Goal: Task Accomplishment & Management: Manage account settings

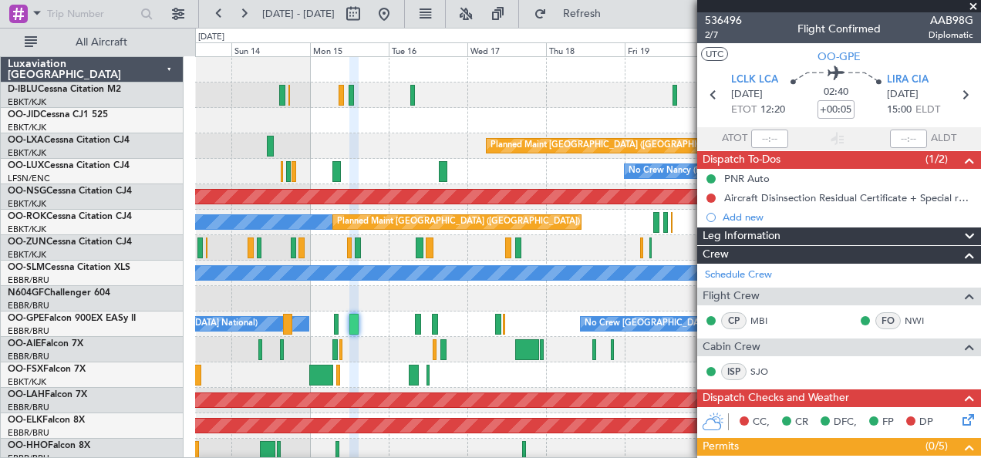
click at [397, 359] on div "Planned Maint [GEOGRAPHIC_DATA] ([GEOGRAPHIC_DATA])" at bounding box center [588, 349] width 786 height 25
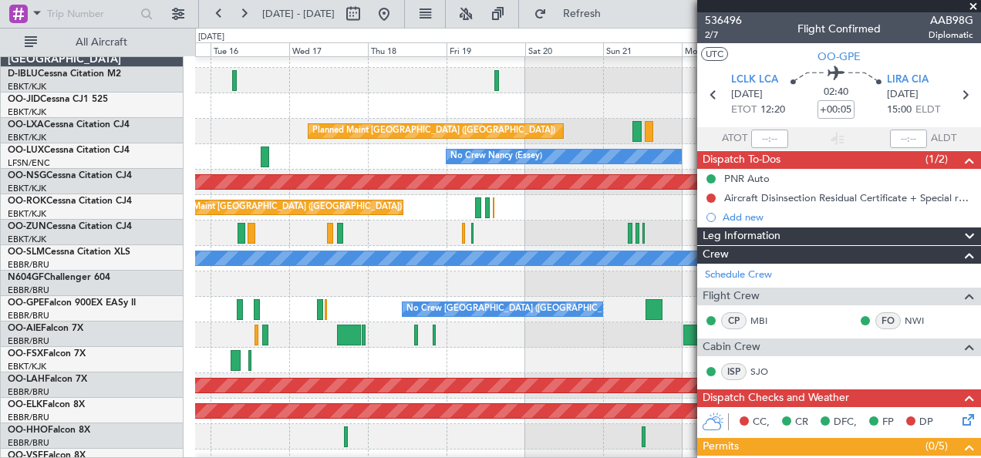
scroll to position [15, 0]
click at [459, 330] on div "Planned Maint [GEOGRAPHIC_DATA] ([GEOGRAPHIC_DATA])" at bounding box center [588, 334] width 786 height 25
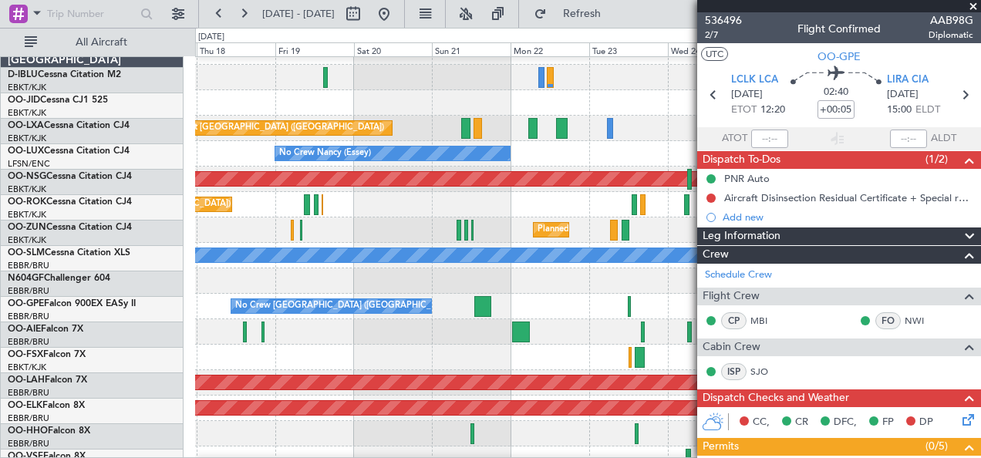
scroll to position [18, 0]
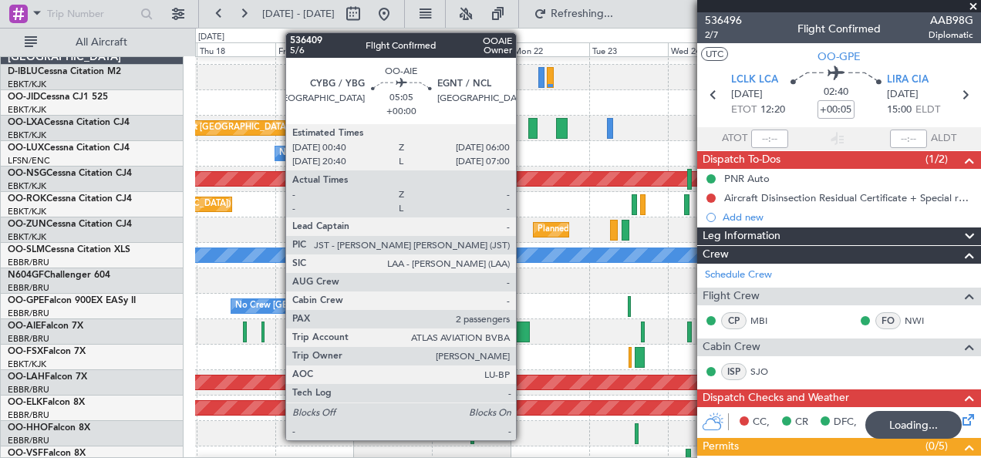
click at [524, 333] on div at bounding box center [521, 332] width 18 height 21
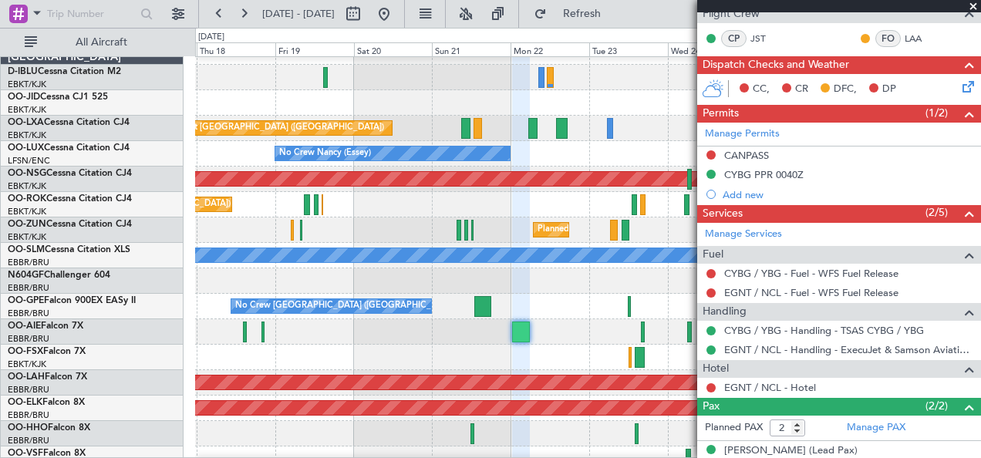
scroll to position [423, 0]
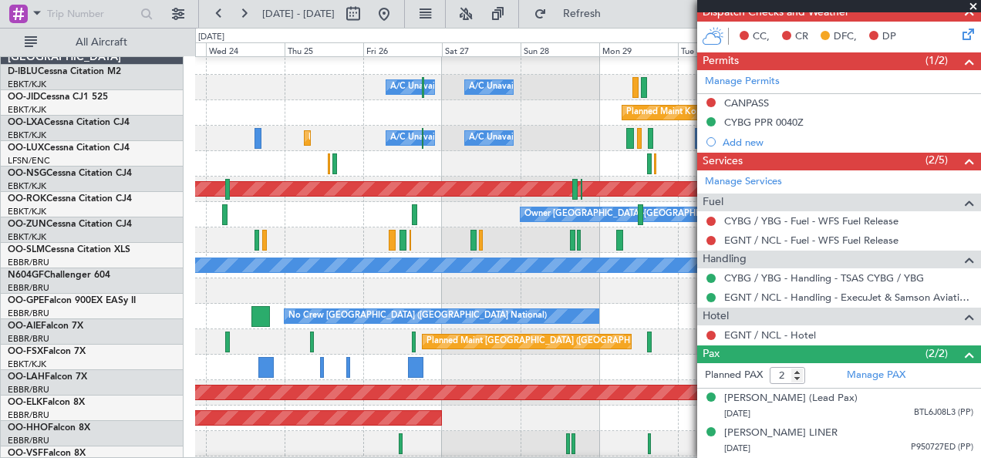
click at [153, 319] on div "A/C Unavailable [GEOGRAPHIC_DATA] ([GEOGRAPHIC_DATA] National) A/C Unavailable …" at bounding box center [490, 243] width 981 height 430
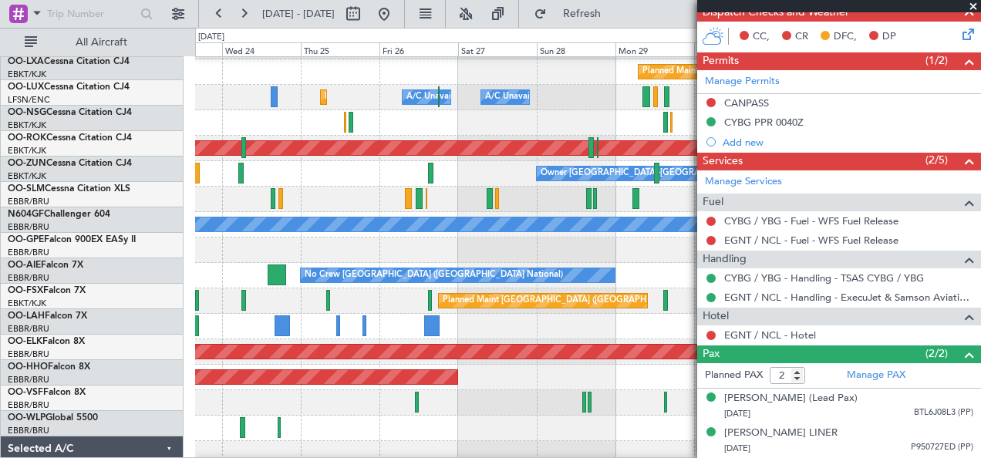
scroll to position [47, 0]
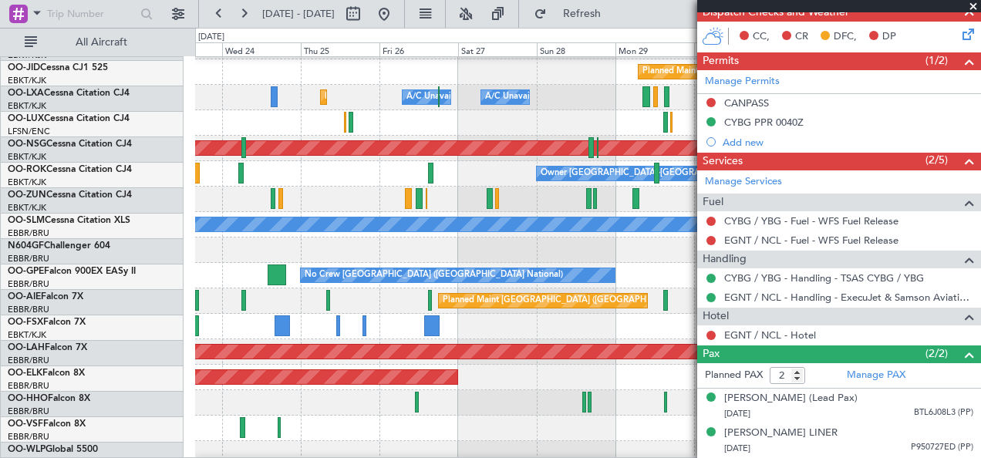
click at [568, 330] on div at bounding box center [588, 326] width 786 height 25
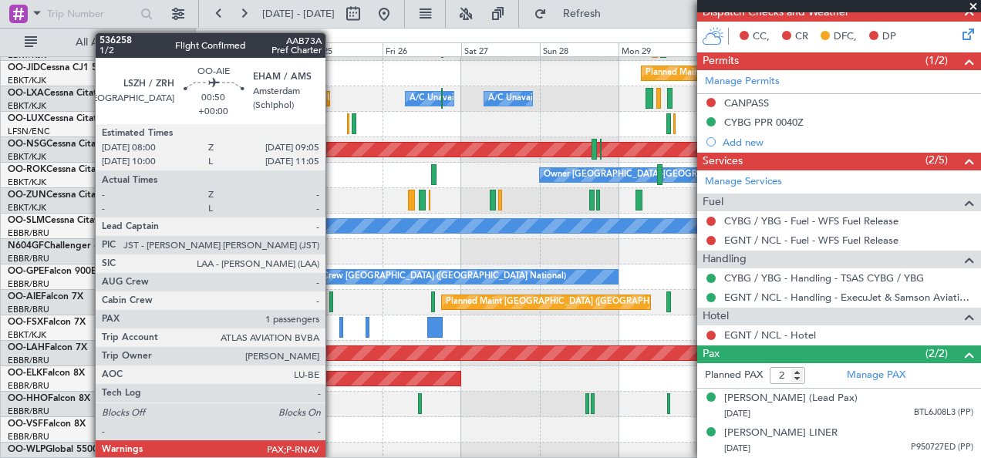
click at [333, 299] on div at bounding box center [331, 302] width 4 height 21
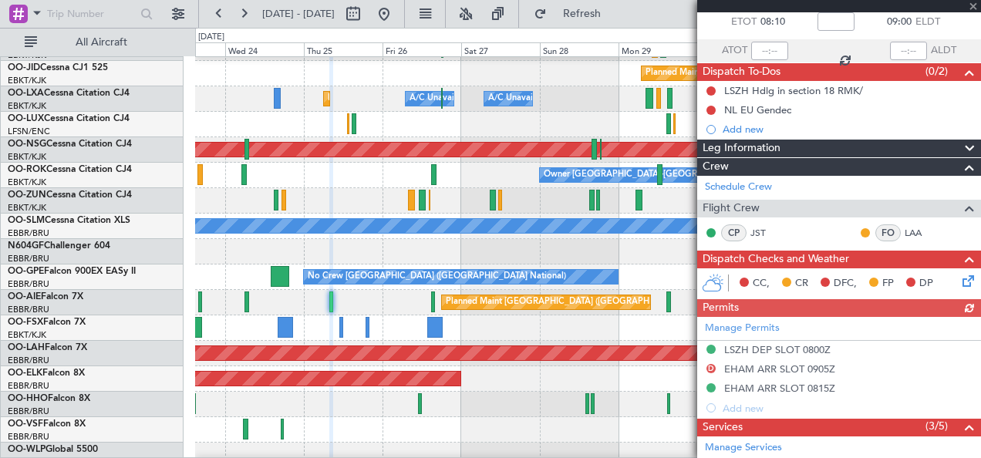
scroll to position [0, 0]
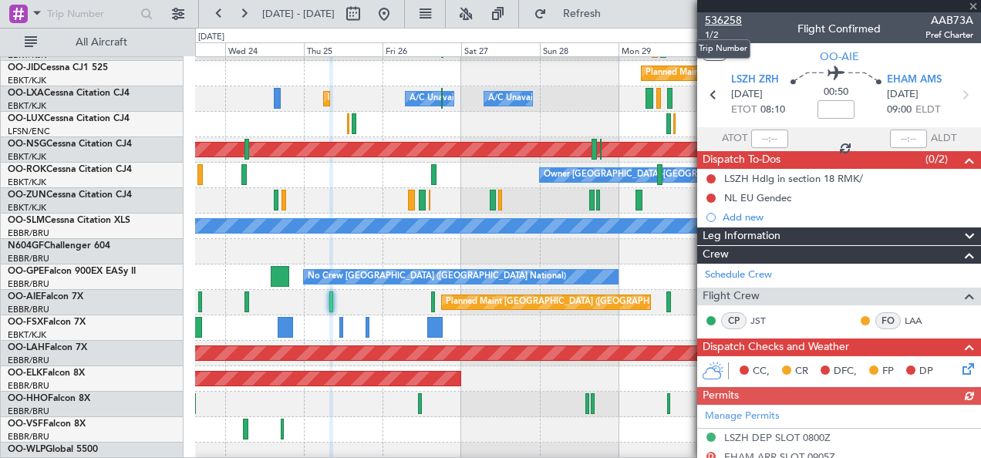
click at [733, 22] on span "536258" at bounding box center [723, 20] width 37 height 16
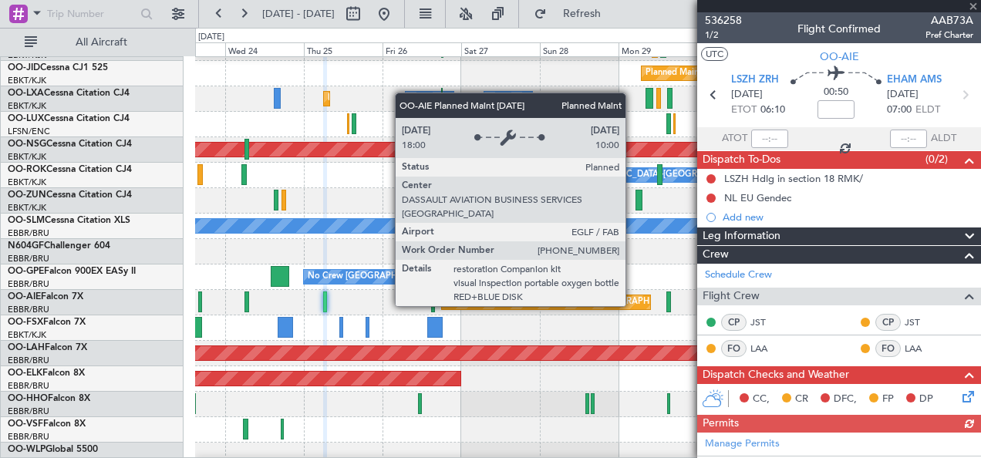
click at [442, 305] on div "Planned Maint [GEOGRAPHIC_DATA] ([GEOGRAPHIC_DATA])" at bounding box center [546, 302] width 208 height 14
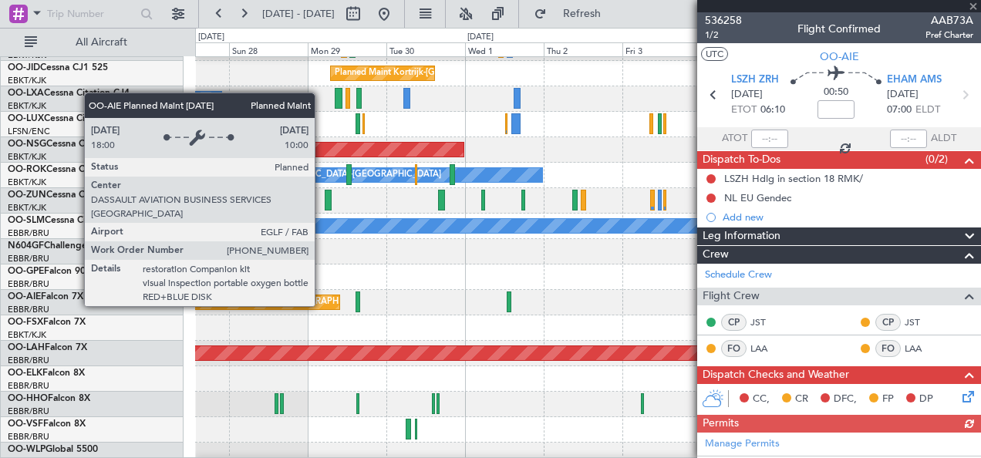
scroll to position [47, 0]
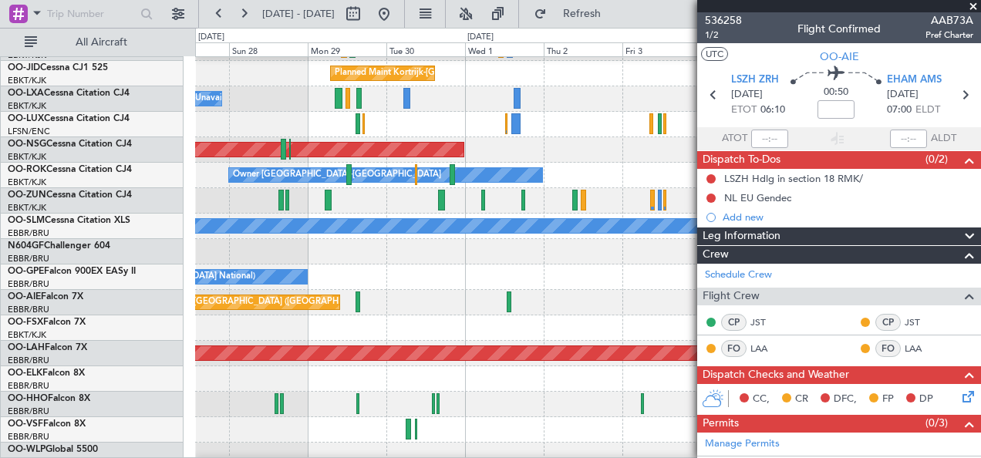
click at [974, 5] on span at bounding box center [973, 7] width 15 height 14
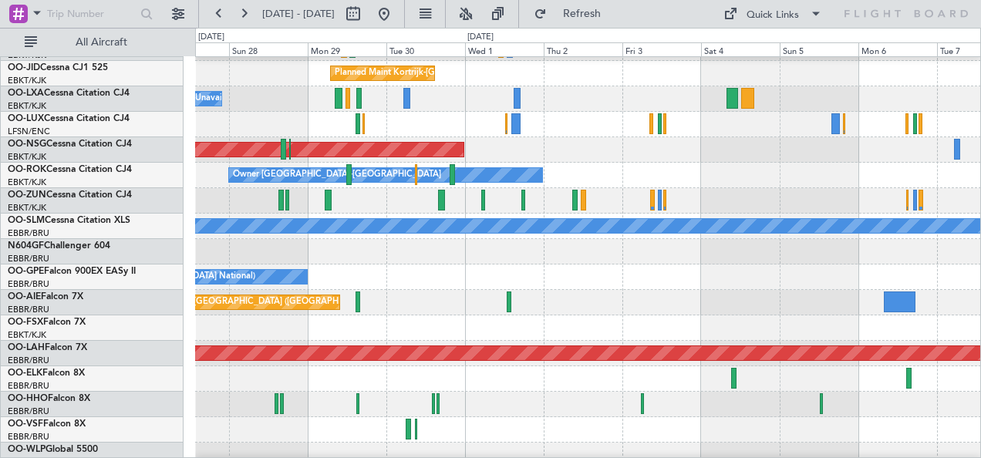
type input "0"
click at [758, 14] on div "Quick Links" at bounding box center [773, 15] width 52 height 15
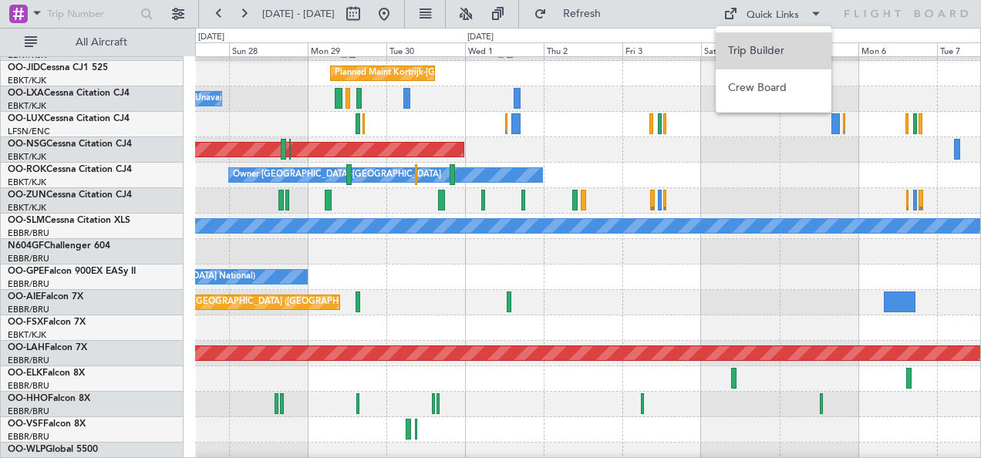
click at [765, 37] on button "Trip Builder" at bounding box center [774, 50] width 116 height 37
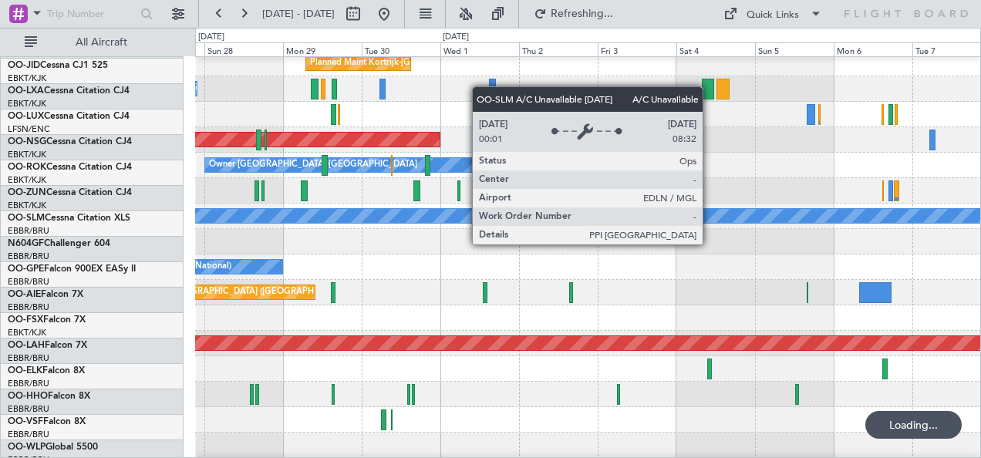
scroll to position [57, 0]
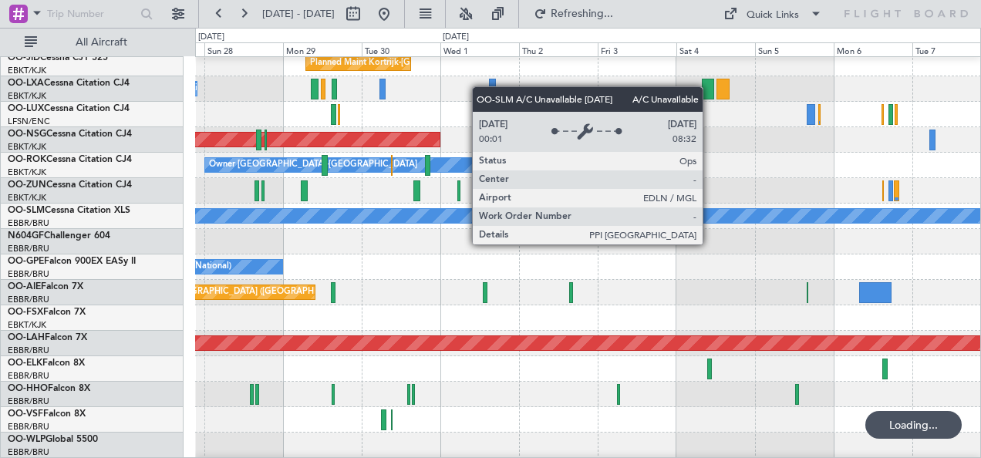
click at [378, 294] on div "Planned Maint [GEOGRAPHIC_DATA] ([GEOGRAPHIC_DATA])" at bounding box center [588, 292] width 786 height 25
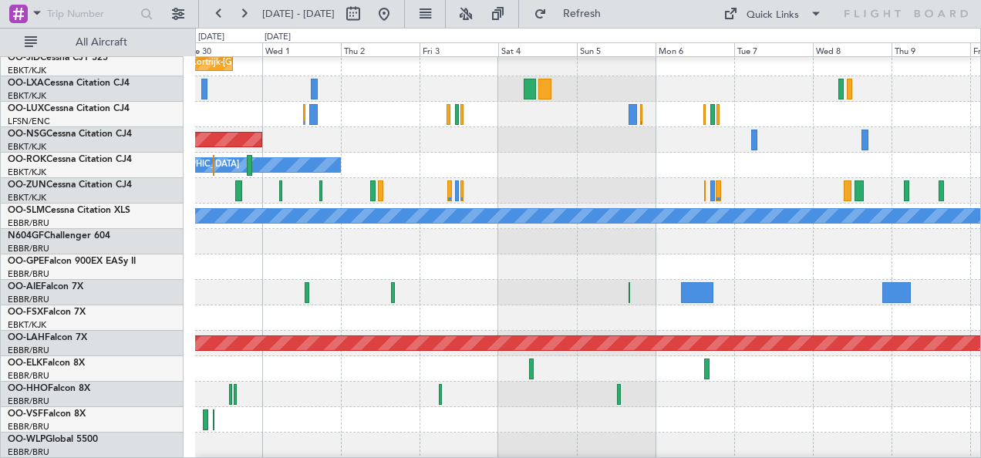
click at [629, 294] on div "Planned Maint [GEOGRAPHIC_DATA] ([GEOGRAPHIC_DATA])" at bounding box center [588, 292] width 786 height 25
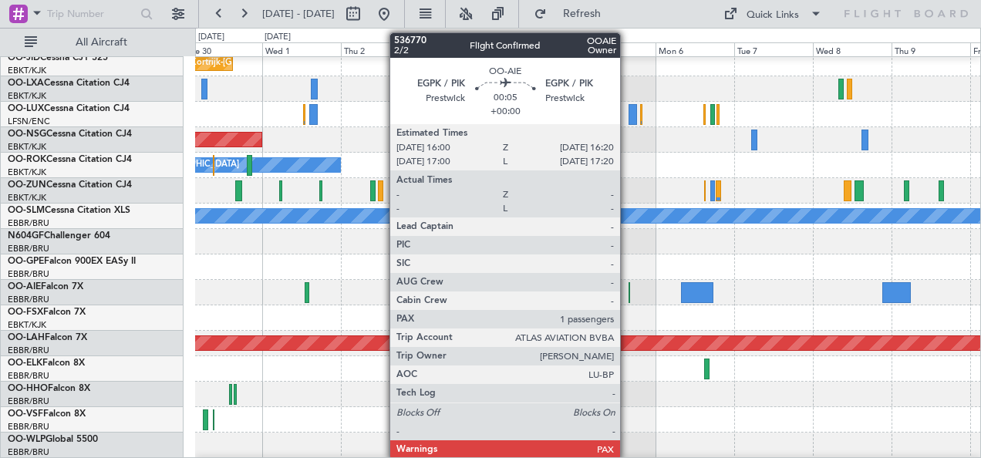
click at [629, 295] on div at bounding box center [630, 292] width 2 height 21
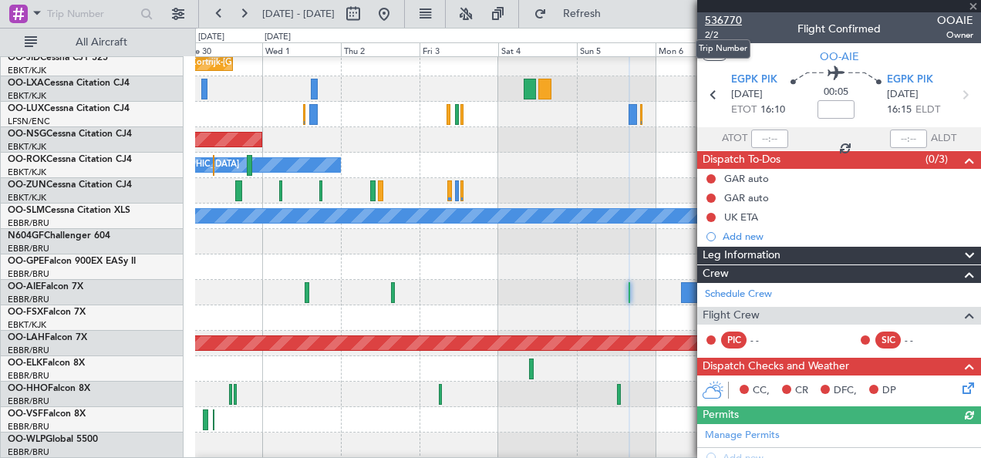
click at [727, 15] on span "536770" at bounding box center [723, 20] width 37 height 16
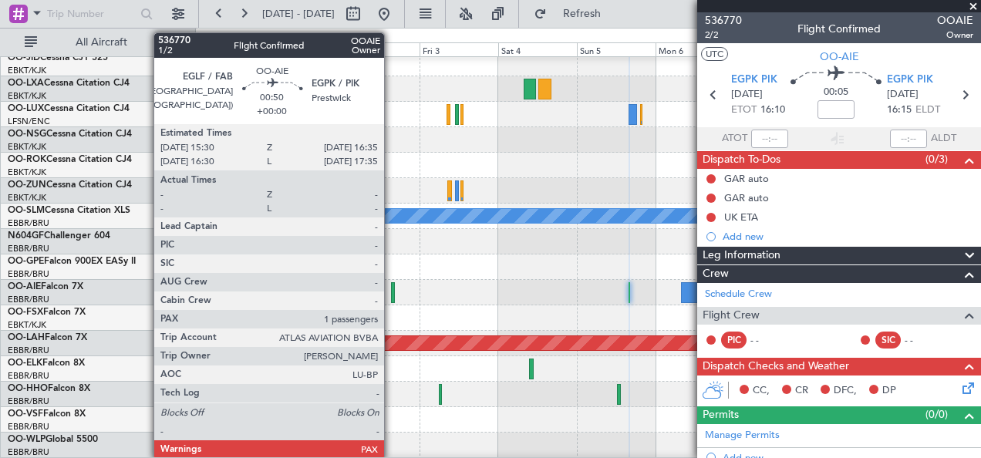
click at [392, 296] on div at bounding box center [393, 292] width 4 height 21
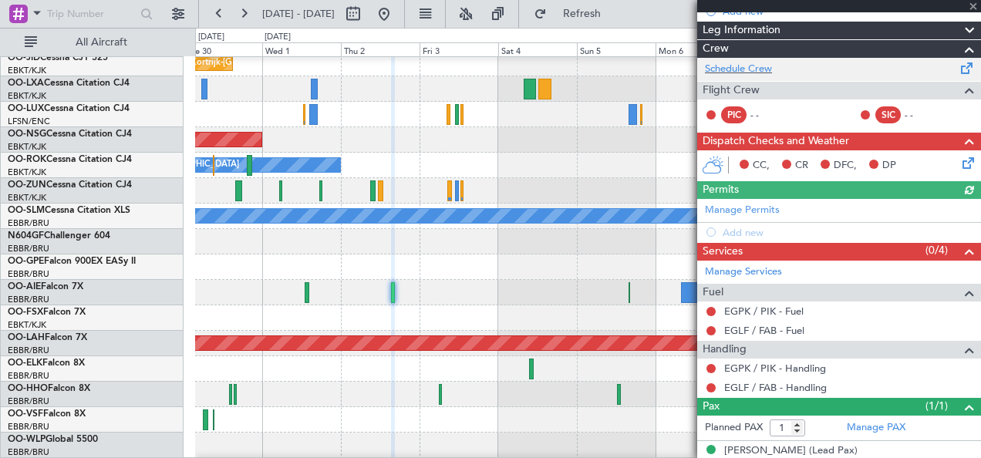
scroll to position [273, 0]
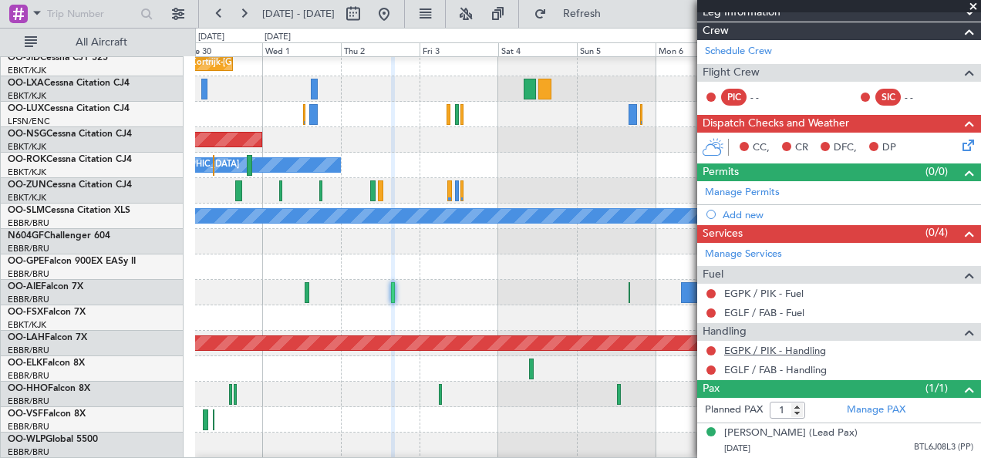
click at [794, 344] on link "EGPK / PIK - Handling" at bounding box center [775, 350] width 102 height 13
click at [754, 363] on link "EGLF / FAB - Handling" at bounding box center [775, 369] width 103 height 13
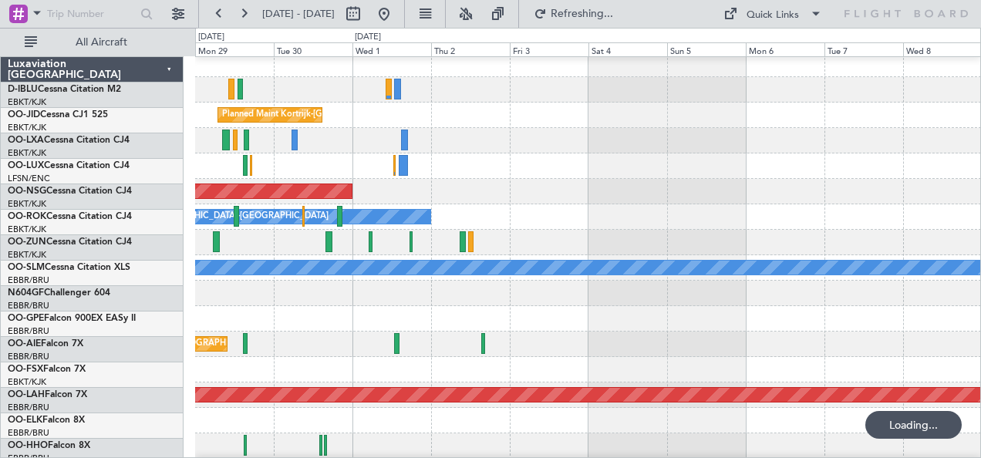
scroll to position [5, 0]
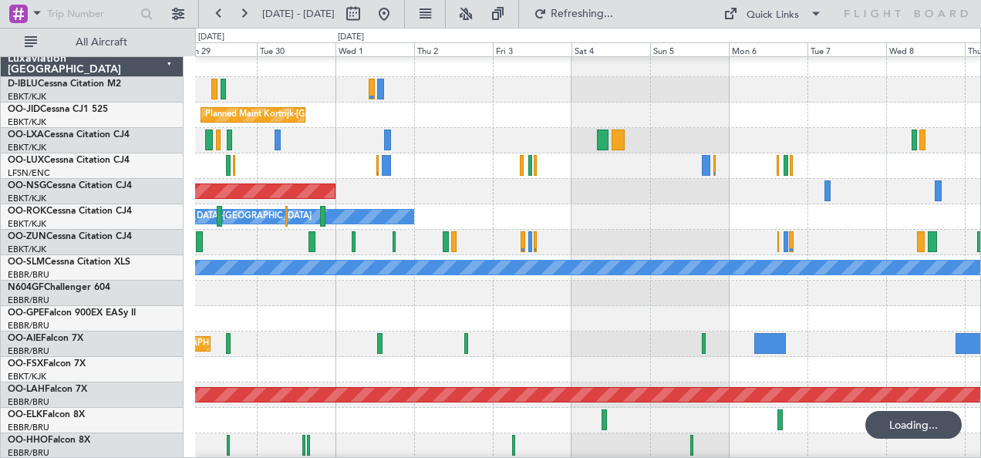
click at [758, 309] on div "Planned Maint [GEOGRAPHIC_DATA] ([GEOGRAPHIC_DATA] National) No Crew [GEOGRAPHI…" at bounding box center [588, 318] width 786 height 25
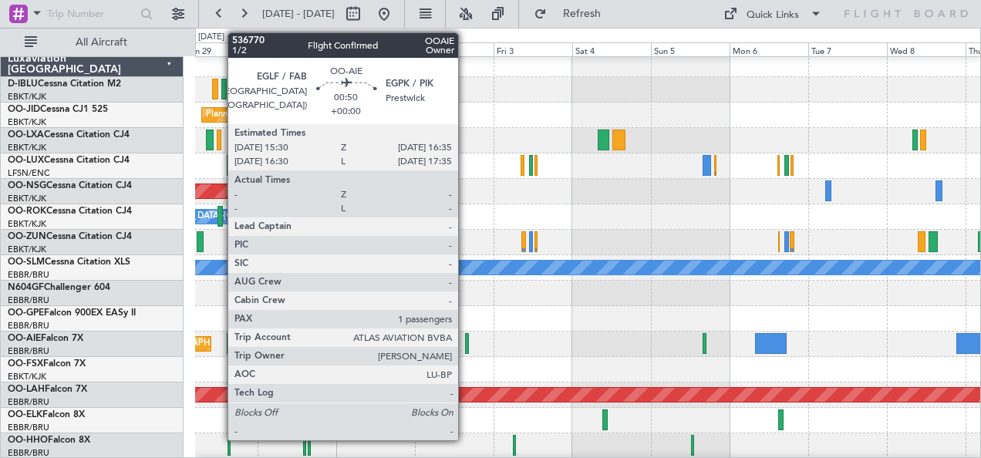
click at [466, 347] on div at bounding box center [467, 343] width 4 height 21
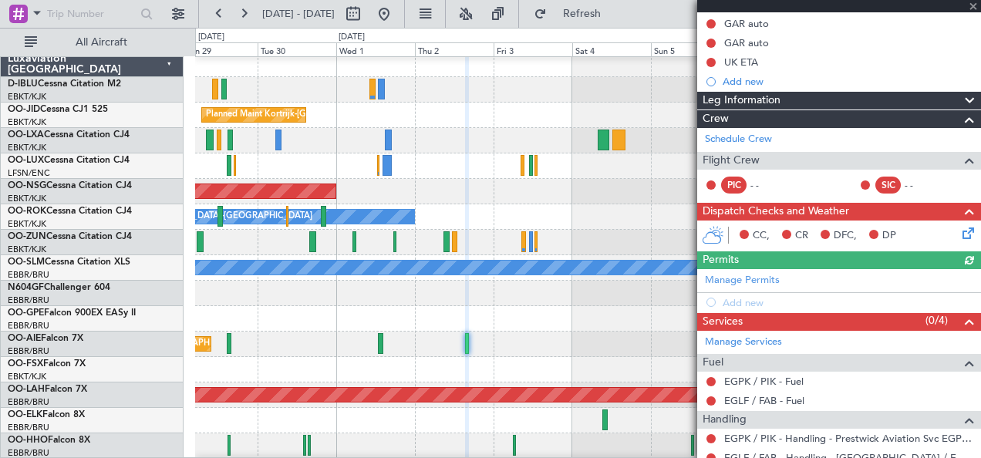
scroll to position [273, 0]
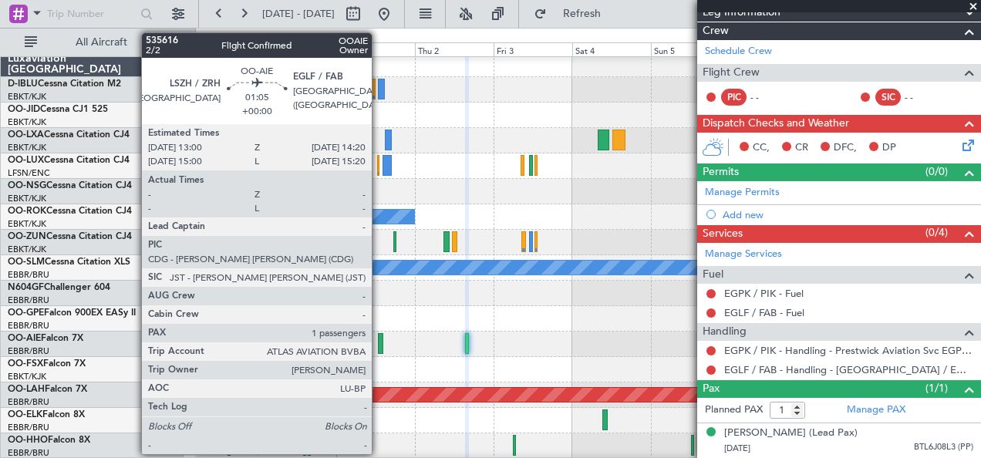
click at [380, 343] on div at bounding box center [380, 343] width 5 height 21
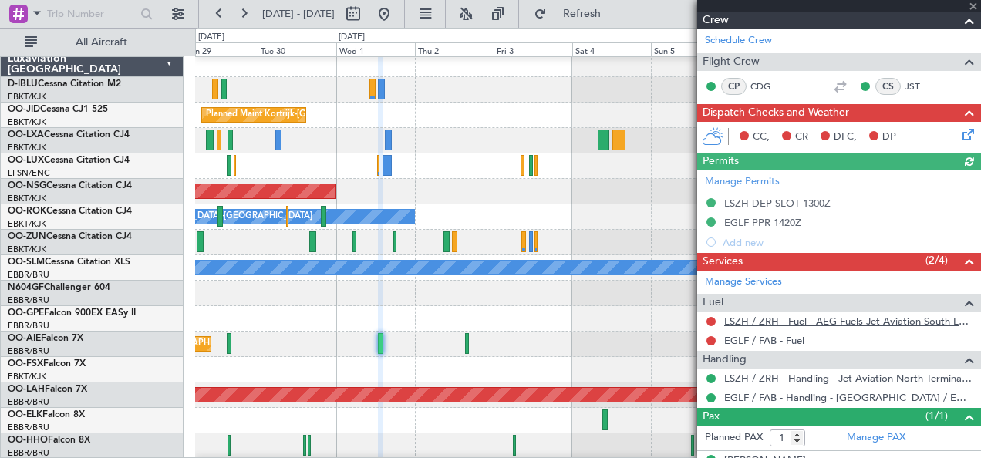
scroll to position [278, 0]
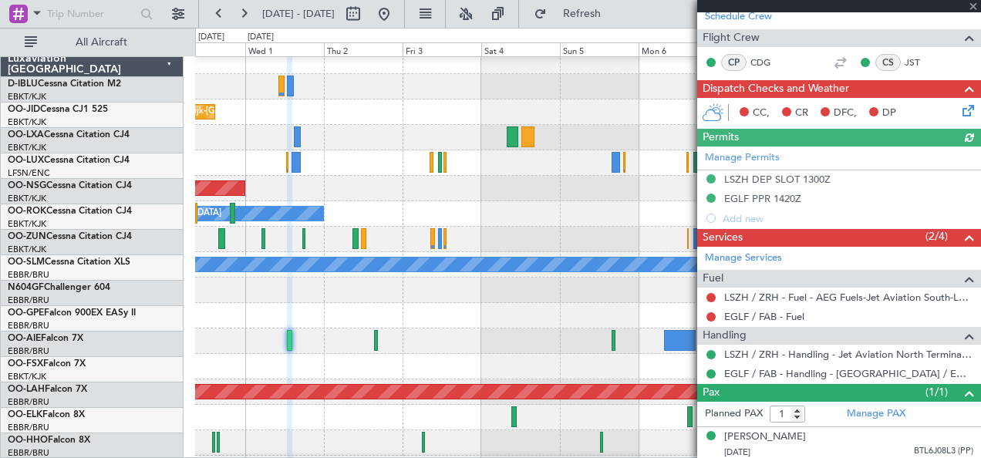
click at [453, 343] on div "Planned Maint [GEOGRAPHIC_DATA] ([GEOGRAPHIC_DATA])" at bounding box center [588, 341] width 786 height 25
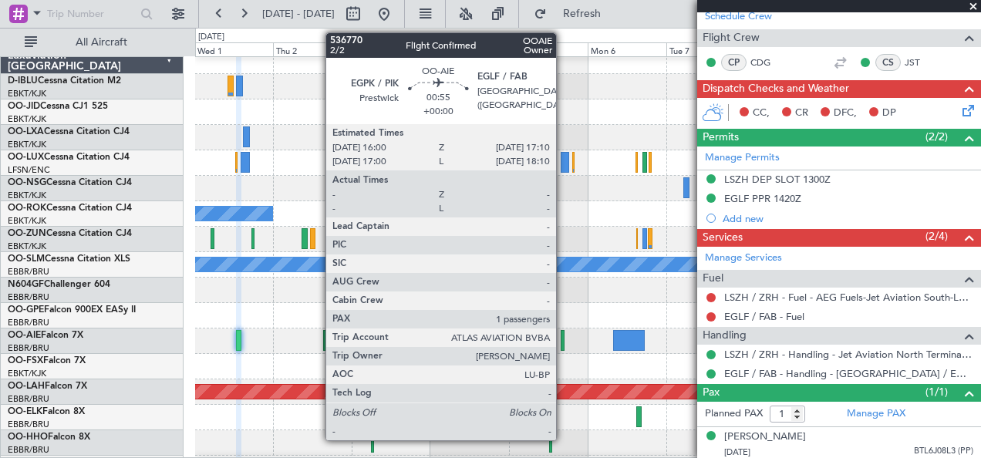
click at [564, 343] on div at bounding box center [563, 340] width 4 height 21
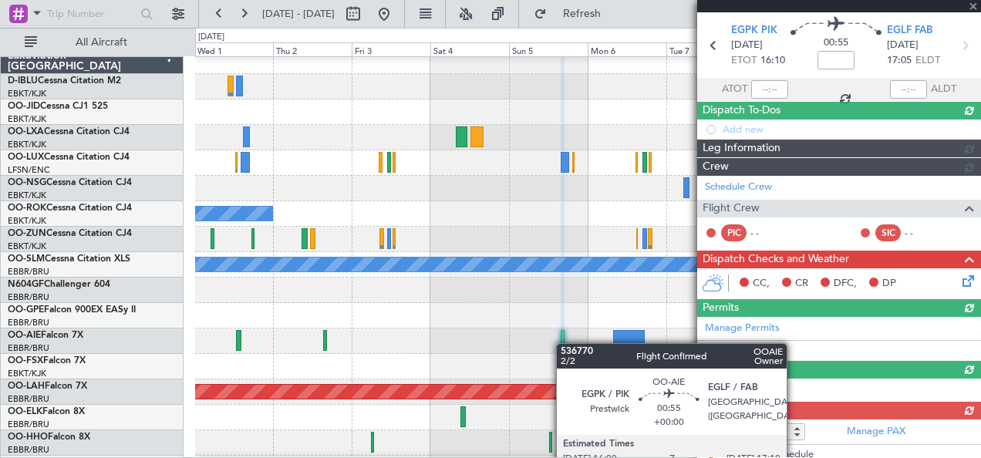
scroll to position [254, 0]
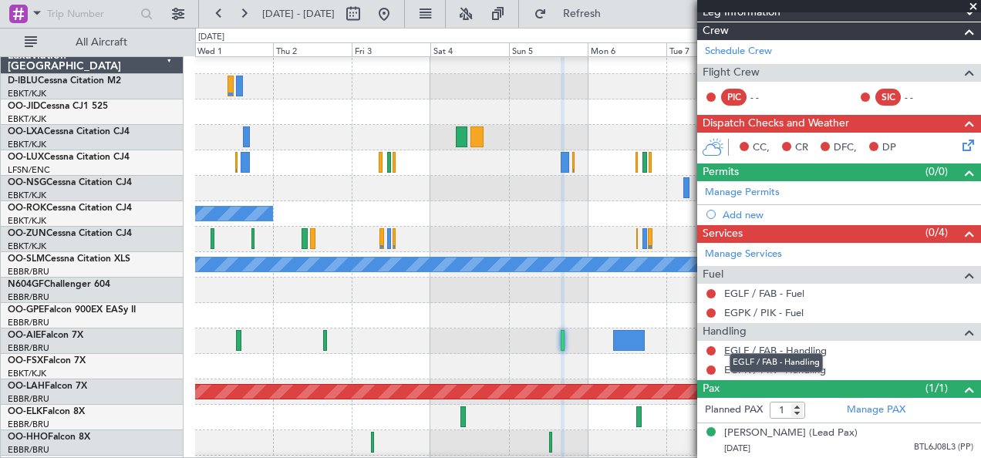
click at [778, 344] on link "EGLF / FAB - Handling" at bounding box center [775, 350] width 103 height 13
click at [749, 363] on link "EGPK / PIK - Handling" at bounding box center [775, 369] width 102 height 13
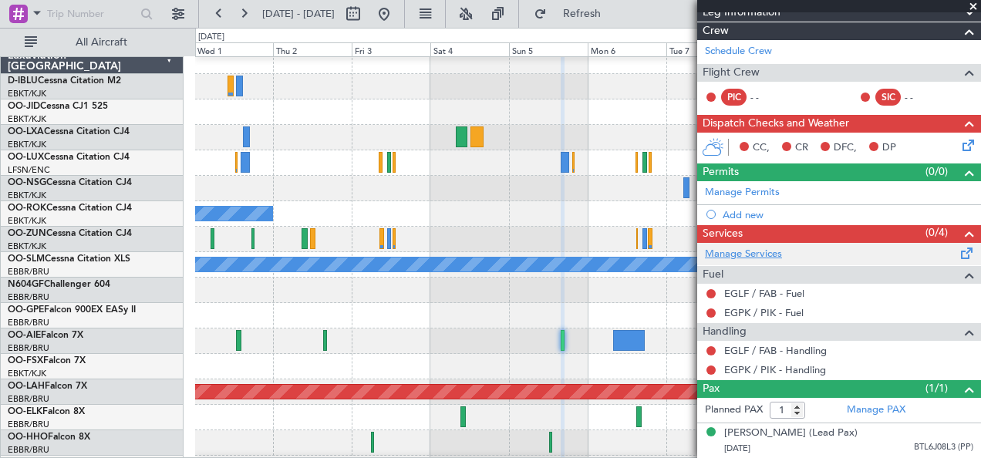
scroll to position [0, 0]
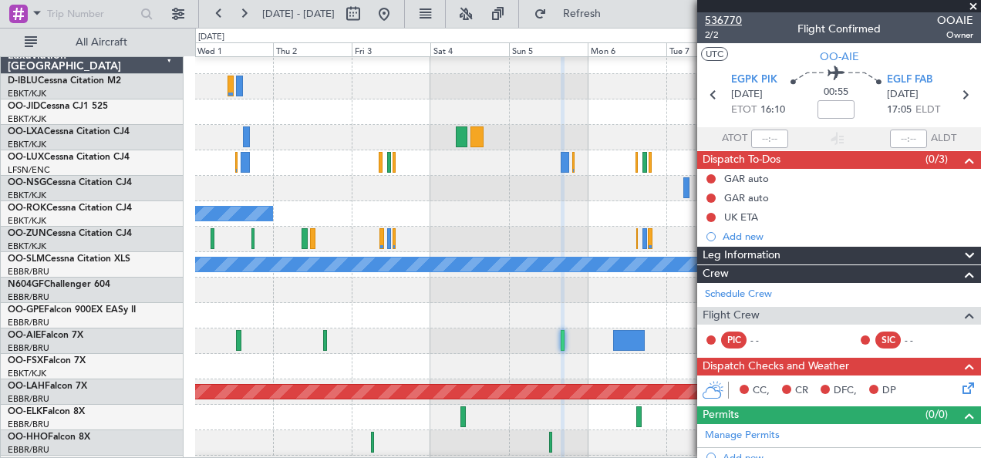
click at [724, 21] on span "536770" at bounding box center [723, 20] width 37 height 16
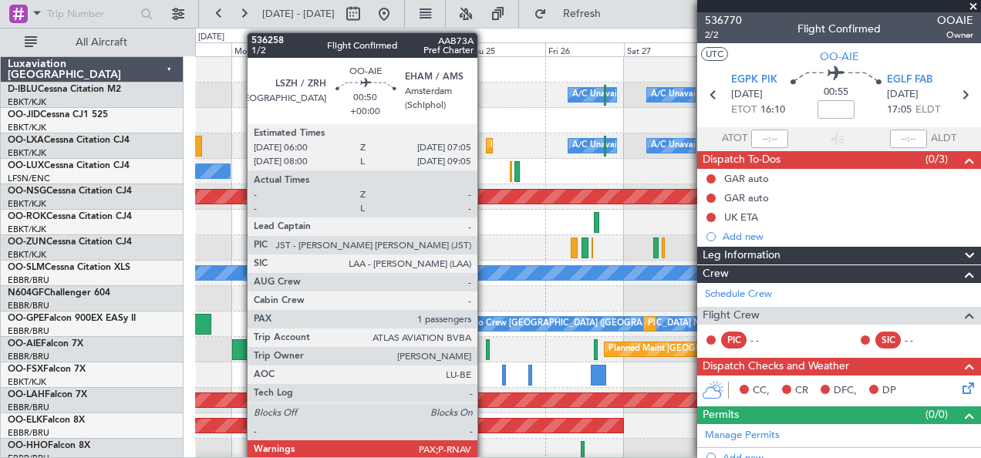
click at [486, 343] on div at bounding box center [488, 349] width 4 height 21
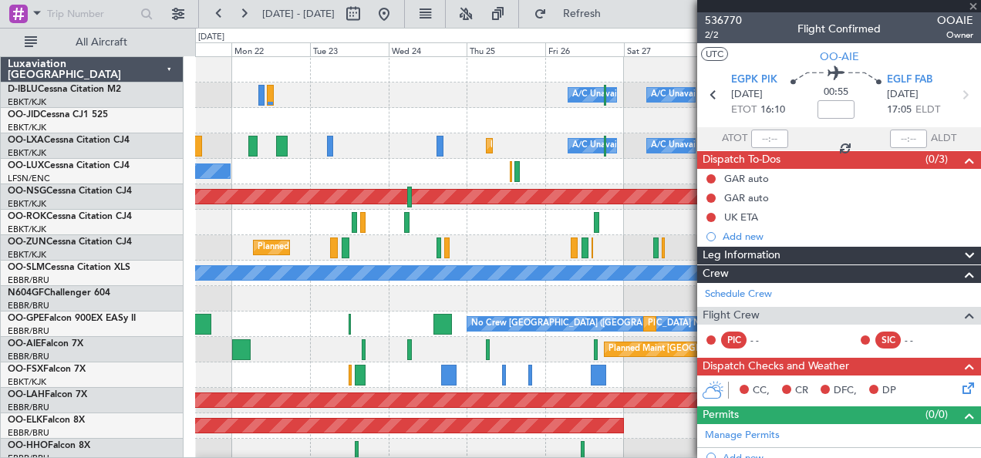
type input "3"
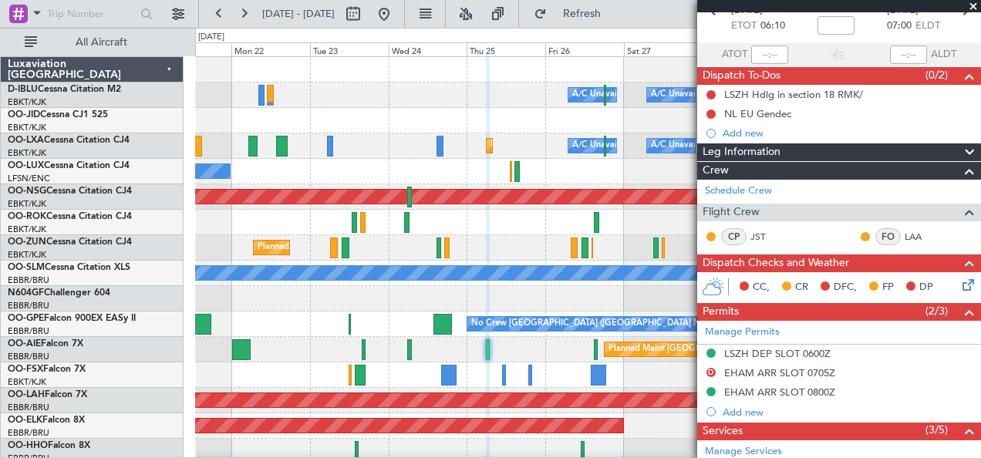
scroll to position [87, 0]
